Goal: Task Accomplishment & Management: Manage account settings

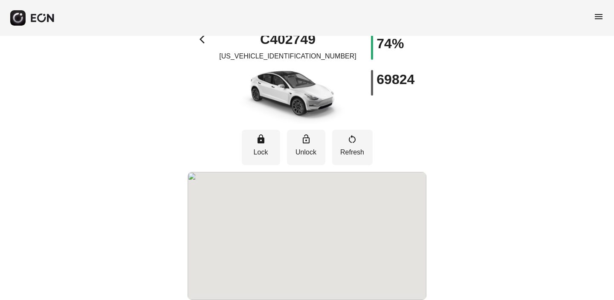
scroll to position [29, 0]
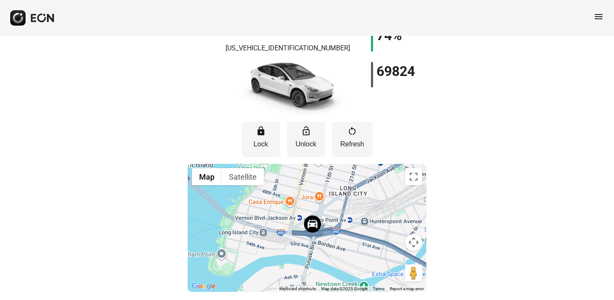
drag, startPoint x: 290, startPoint y: 229, endPoint x: 295, endPoint y: 179, distance: 50.2
click at [295, 179] on div at bounding box center [307, 228] width 239 height 128
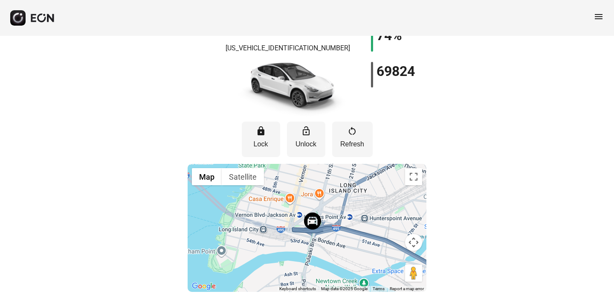
scroll to position [0, 0]
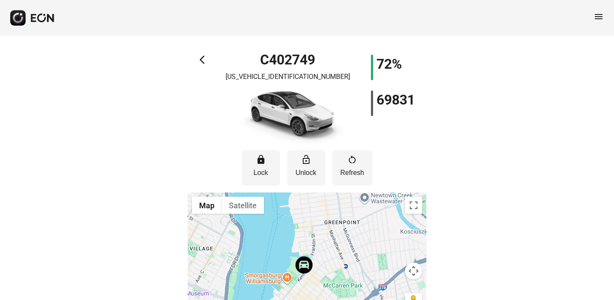
drag, startPoint x: 250, startPoint y: 261, endPoint x: 270, endPoint y: 244, distance: 26.0
click at [270, 244] on div at bounding box center [307, 256] width 239 height 128
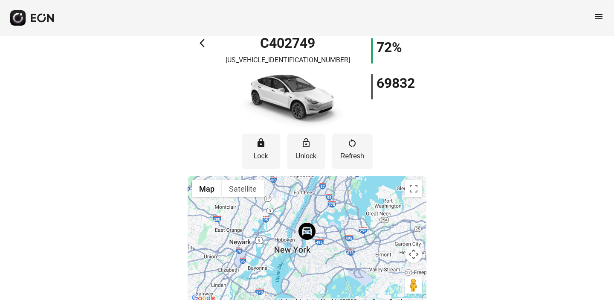
scroll to position [29, 0]
